Goal: Task Accomplishment & Management: Manage account settings

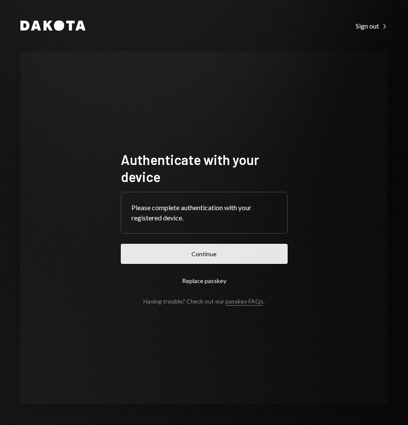
click at [217, 261] on button "Continue" at bounding box center [204, 254] width 167 height 20
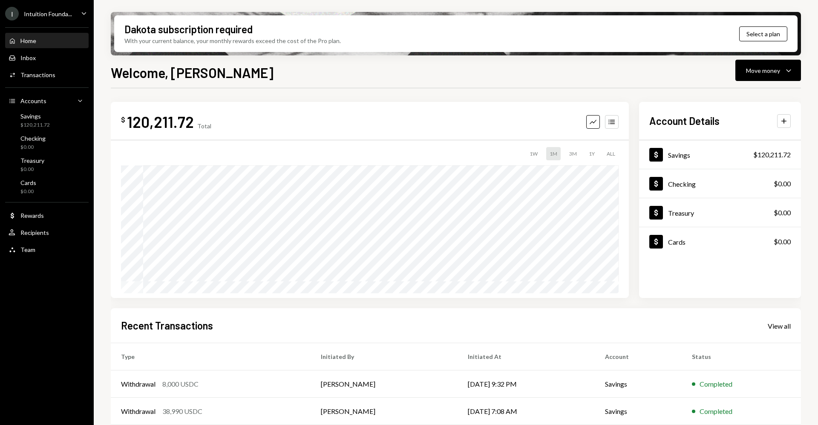
click at [59, 19] on div "I Intuition Founda..." at bounding box center [38, 14] width 67 height 14
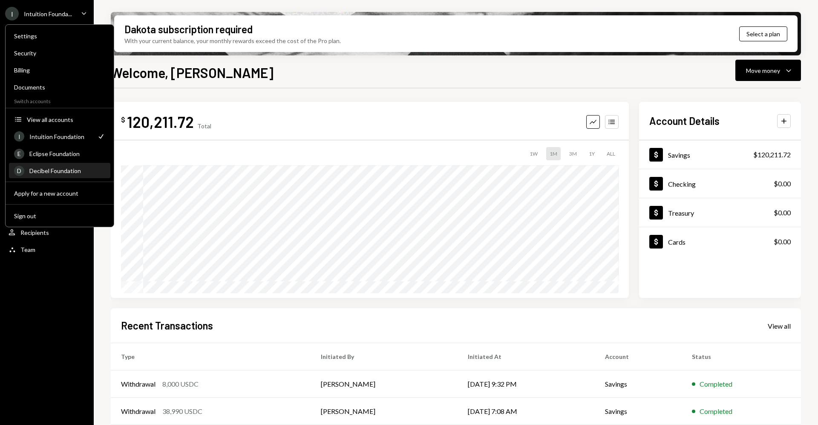
click at [59, 169] on div "Decibel Foundation" at bounding box center [67, 170] width 76 height 7
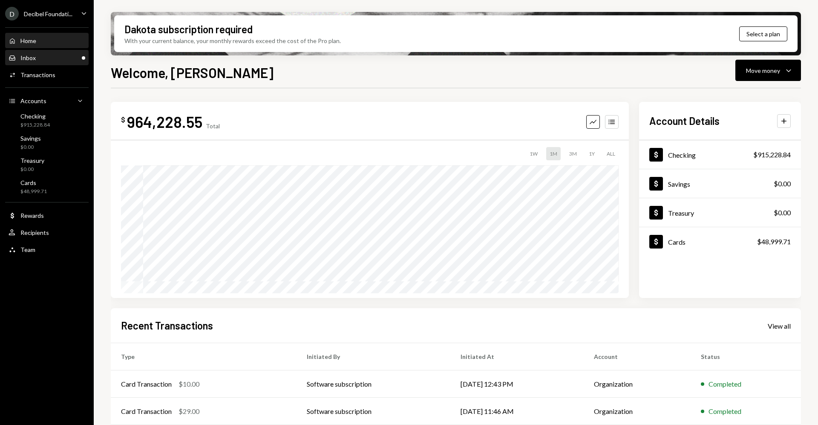
click at [66, 57] on div "Inbox Inbox" at bounding box center [47, 58] width 77 height 8
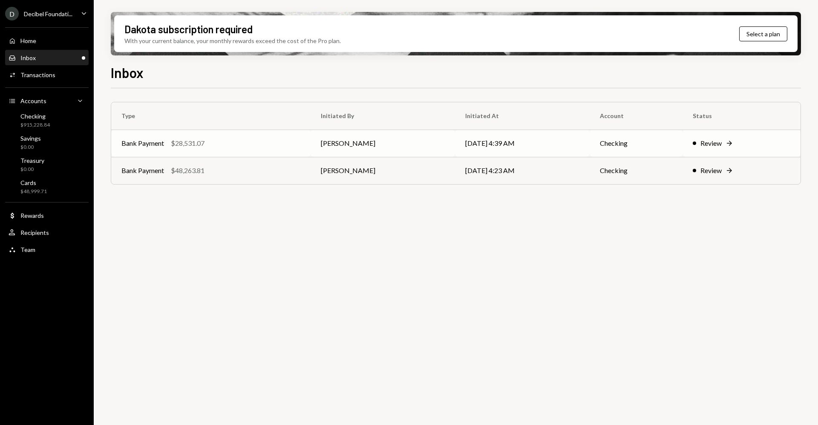
click at [408, 145] on div "Review" at bounding box center [710, 143] width 21 height 10
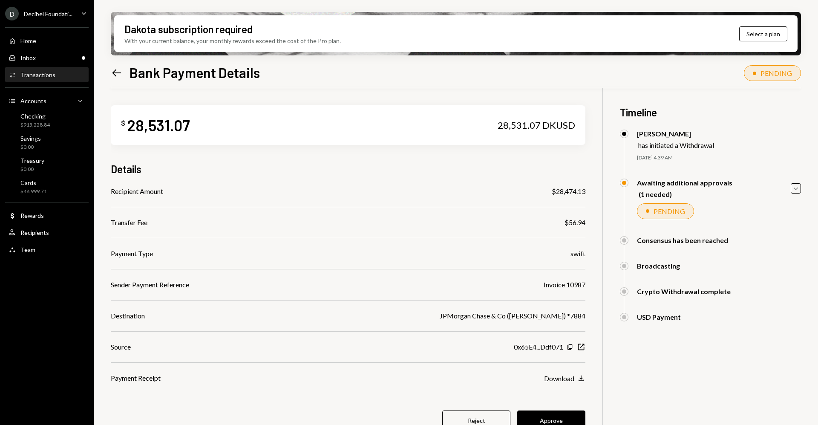
scroll to position [68, 0]
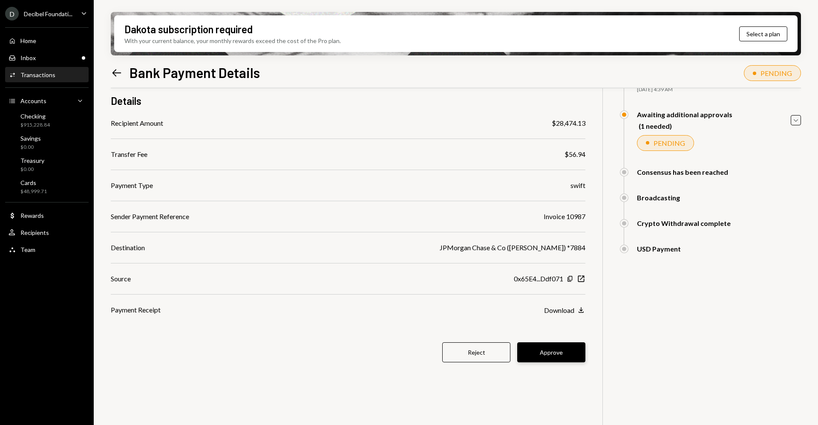
click at [408, 355] on button "Approve" at bounding box center [551, 352] width 68 height 20
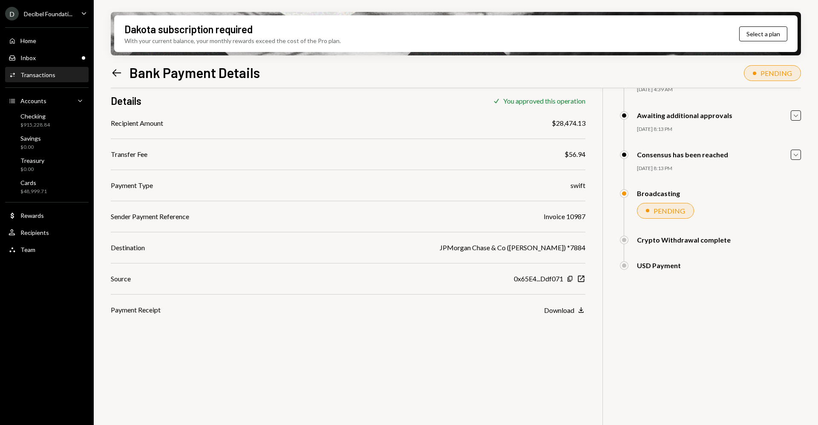
click at [120, 76] on icon "Left Arrow" at bounding box center [117, 73] width 12 height 12
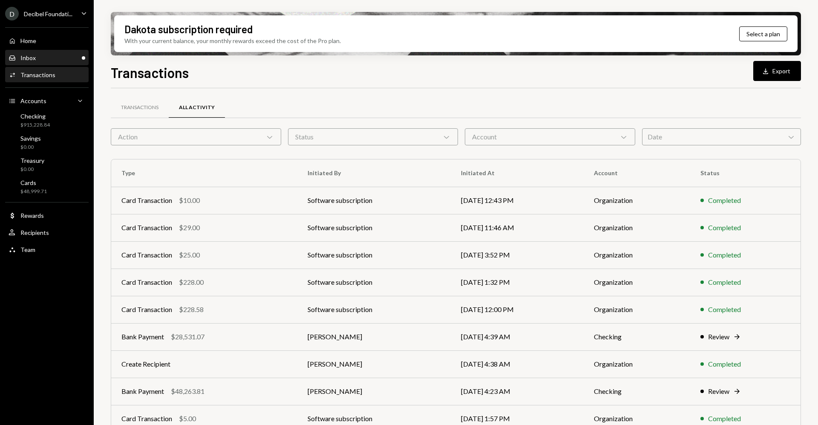
click at [53, 56] on div "Inbox Inbox" at bounding box center [47, 58] width 77 height 8
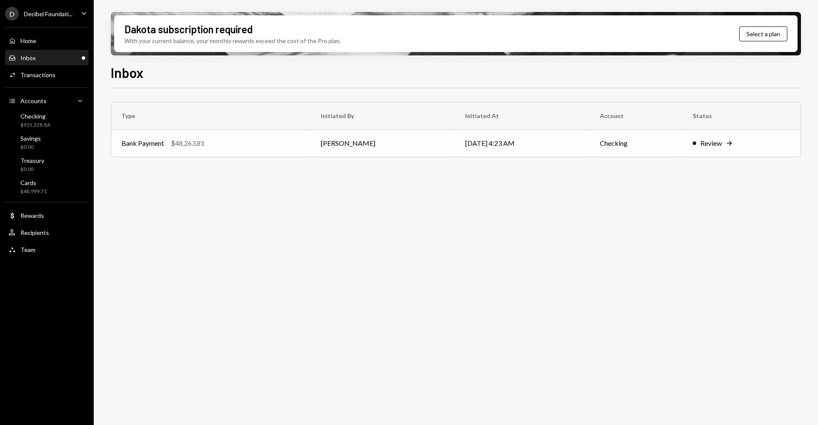
click at [408, 147] on div "Review" at bounding box center [710, 143] width 21 height 10
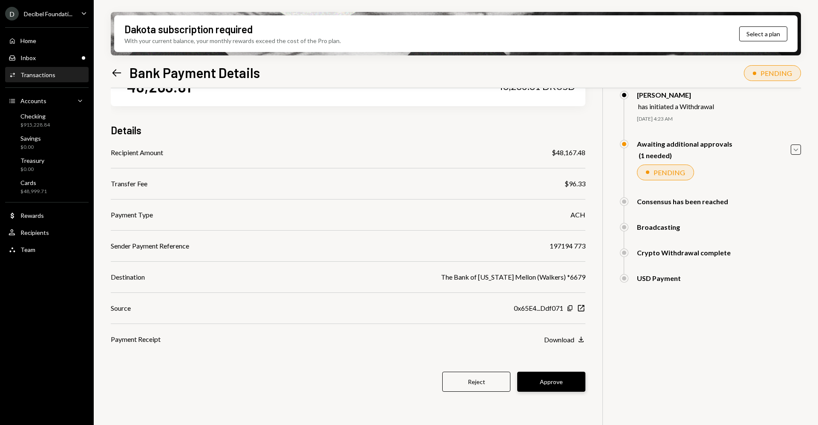
scroll to position [68, 0]
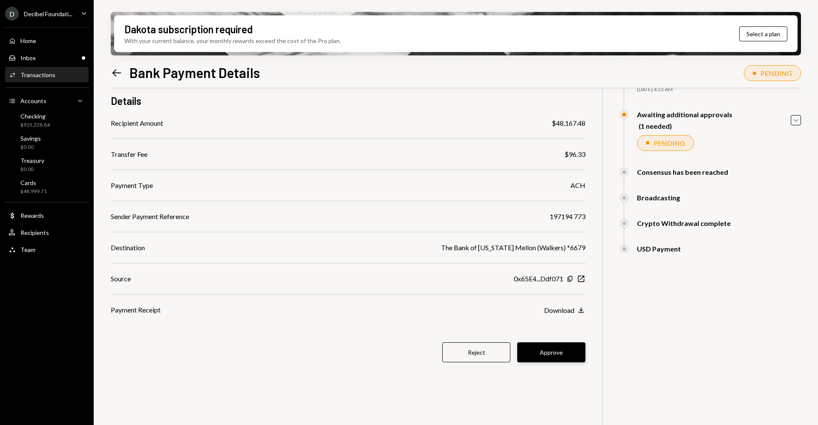
click at [408, 358] on button "Approve" at bounding box center [551, 352] width 68 height 20
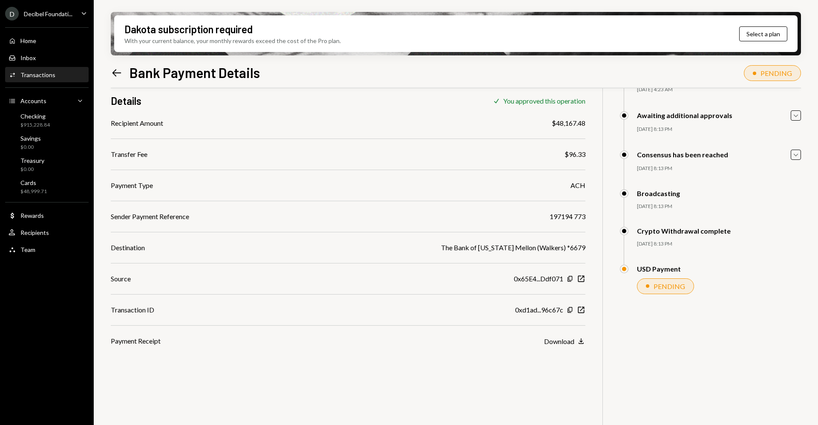
click at [52, 75] on div "Transactions" at bounding box center [37, 74] width 35 height 7
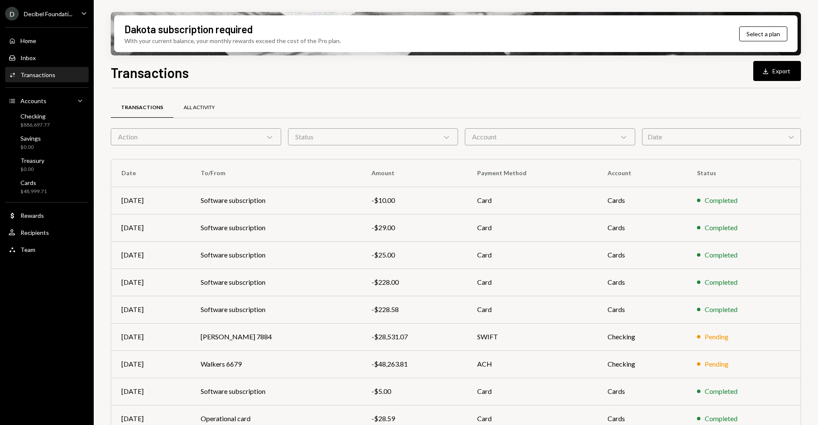
click at [184, 109] on div "All Activity" at bounding box center [199, 107] width 31 height 7
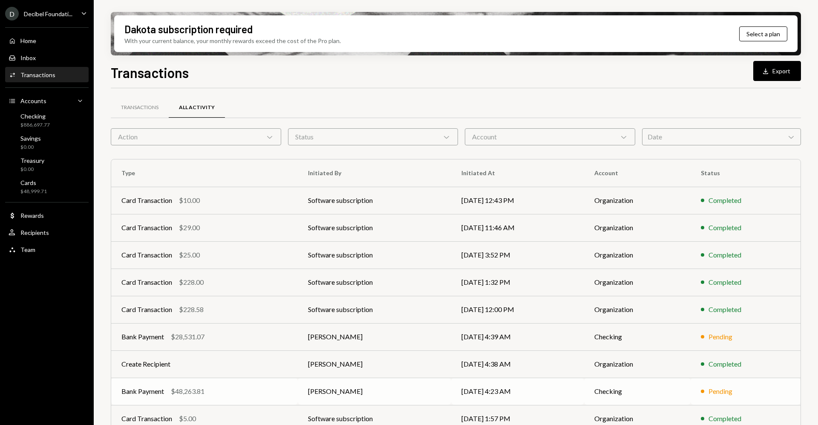
click at [369, 382] on td "[PERSON_NAME]" at bounding box center [374, 390] width 153 height 27
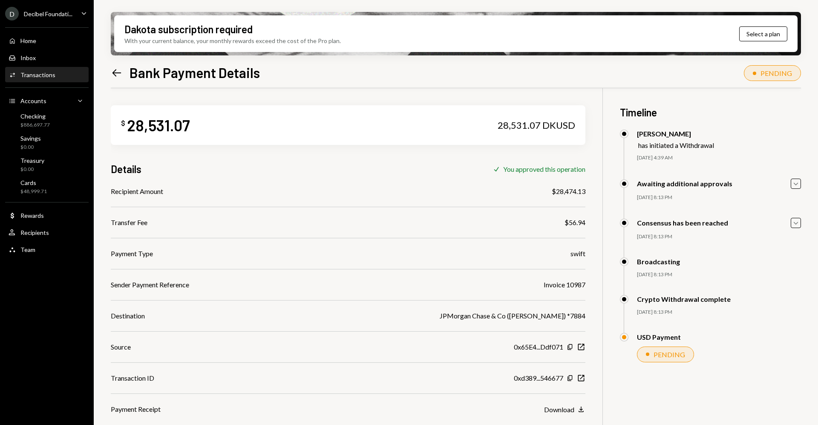
scroll to position [53, 0]
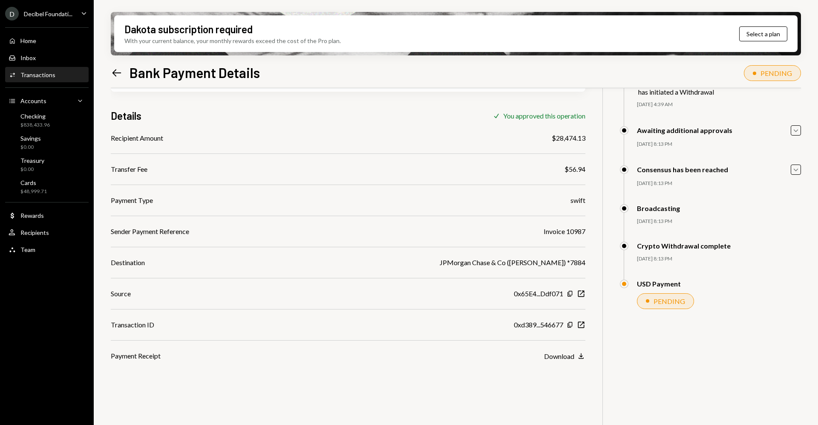
click at [78, 9] on div "D Decibel Foundati... Caret Down" at bounding box center [47, 14] width 94 height 14
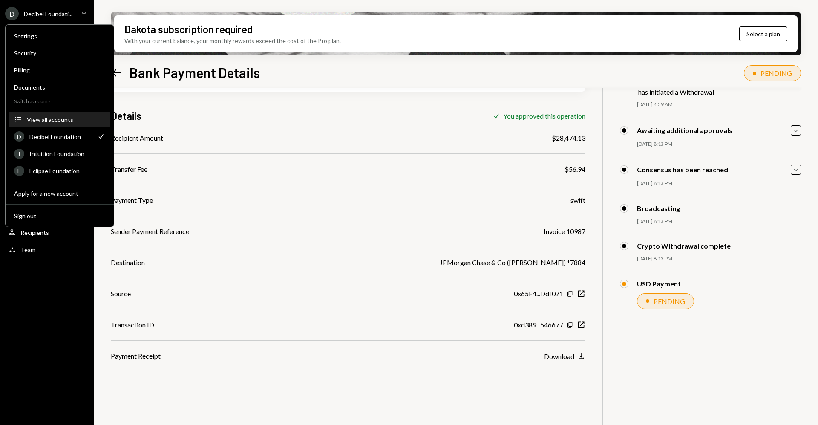
click at [68, 115] on button "Accounts View all accounts" at bounding box center [59, 119] width 101 height 15
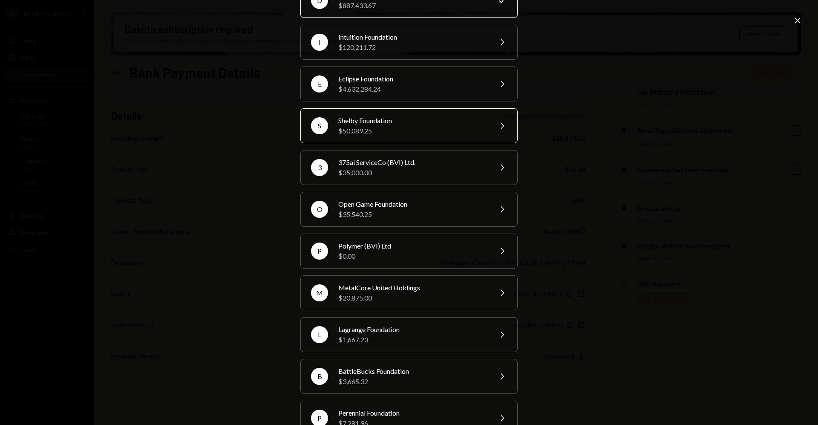
click at [369, 130] on div "$50,089.25" at bounding box center [412, 131] width 148 height 10
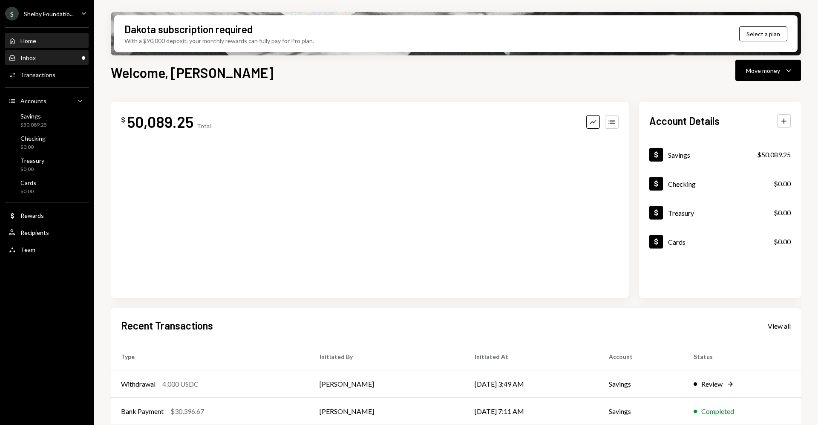
click at [70, 58] on div "Inbox Inbox" at bounding box center [47, 58] width 77 height 8
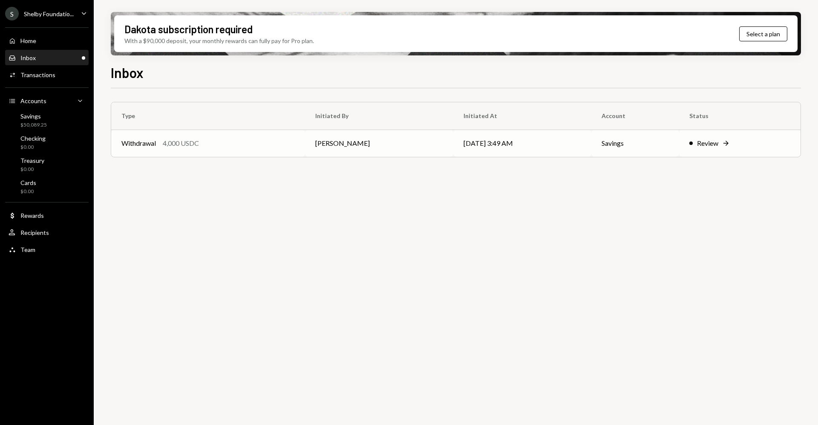
click at [689, 144] on div "Review Right Arrow" at bounding box center [739, 143] width 101 height 10
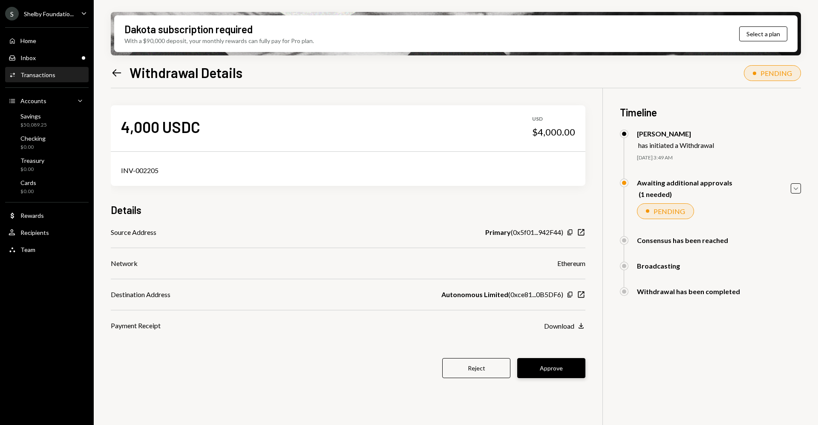
click at [554, 372] on button "Approve" at bounding box center [551, 368] width 68 height 20
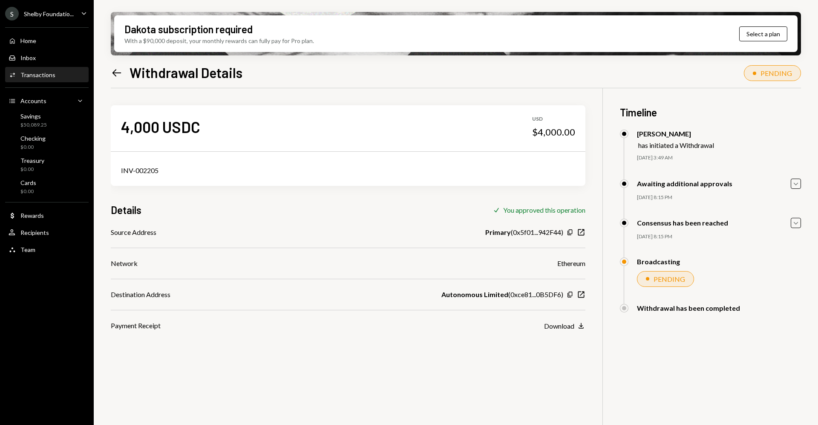
click at [67, 17] on div "Shelby Foundatio..." at bounding box center [49, 13] width 50 height 7
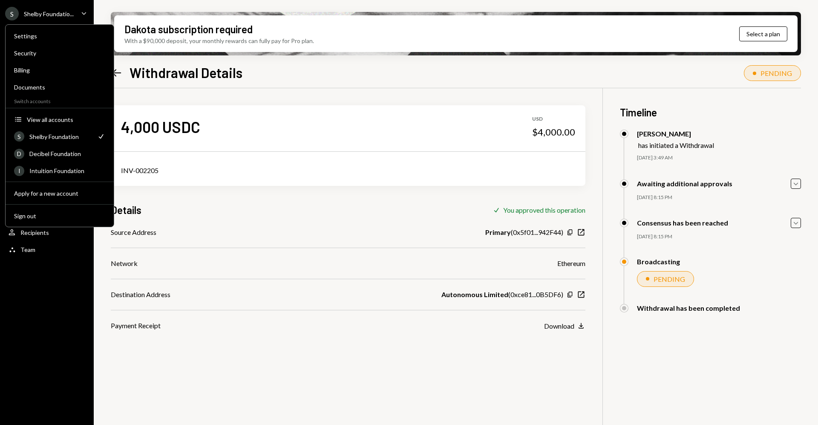
click at [66, 110] on div "Settings Security Billing Documents Switch accounts Accounts View all accounts …" at bounding box center [59, 125] width 109 height 203
click at [67, 116] on div "View all accounts" at bounding box center [66, 119] width 78 height 7
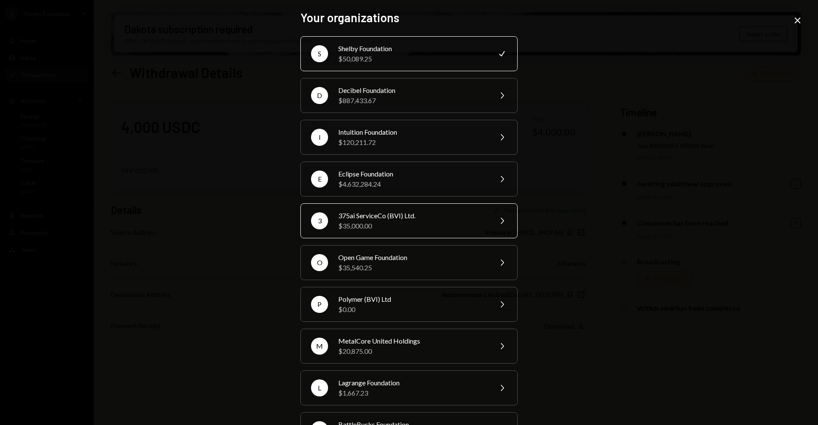
click at [370, 215] on div "375ai ServiceCo (BVI) Ltd." at bounding box center [412, 215] width 148 height 10
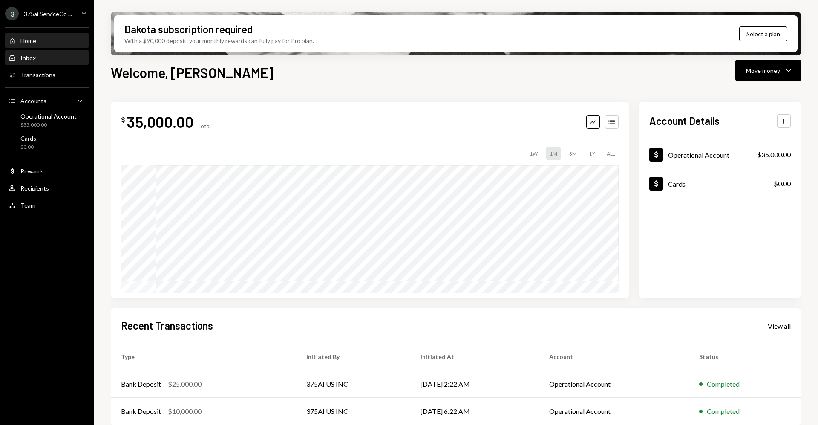
click at [41, 60] on div "Inbox Inbox" at bounding box center [47, 58] width 77 height 8
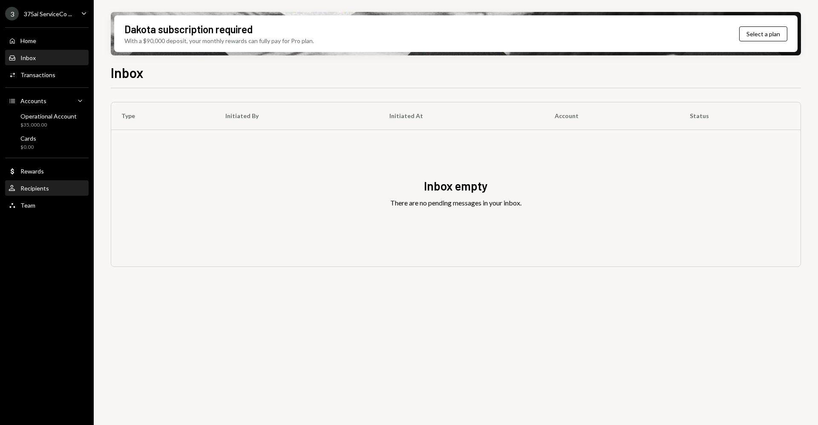
click at [32, 187] on div "Recipients" at bounding box center [34, 187] width 29 height 7
